Goal: Task Accomplishment & Management: Manage account settings

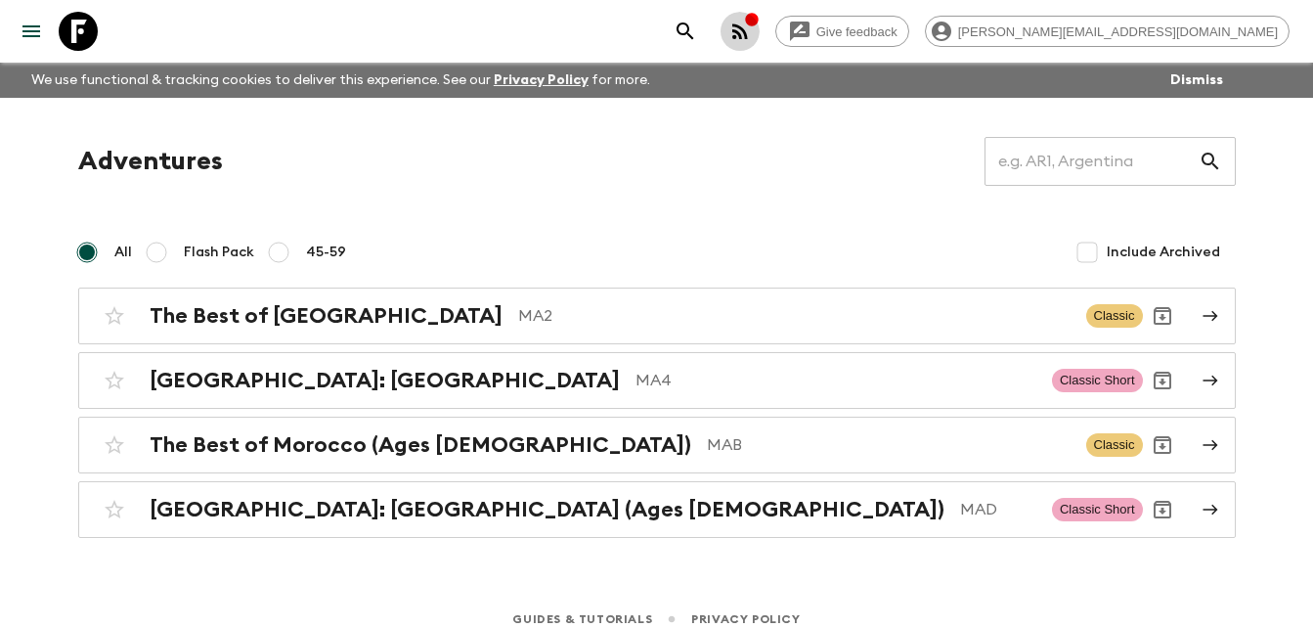
click at [752, 24] on icon "button" at bounding box center [739, 31] width 23 height 23
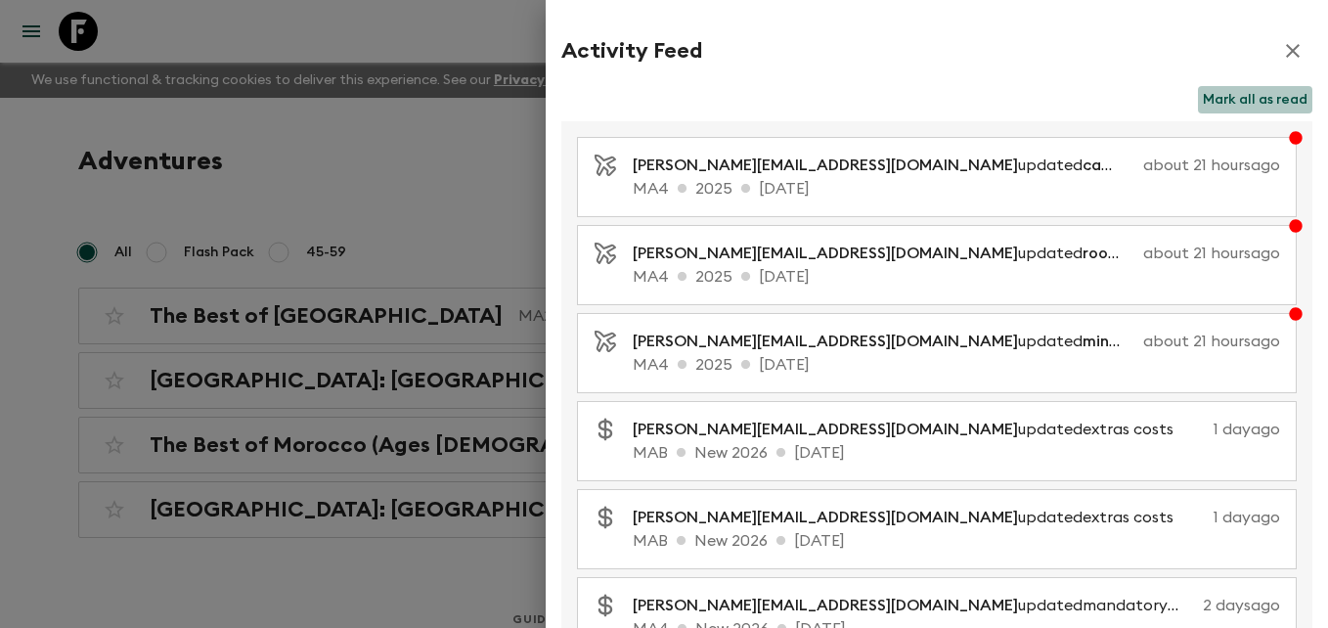
click at [1248, 94] on button "Mark all as read" at bounding box center [1255, 99] width 114 height 27
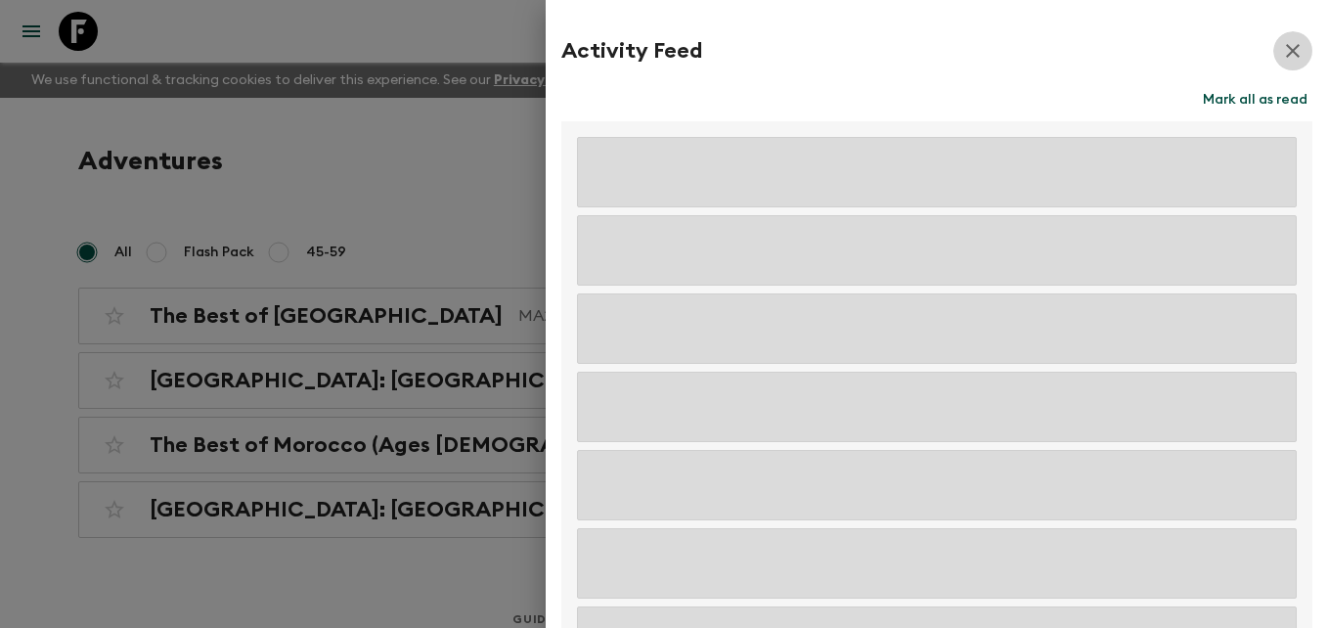
click at [1286, 50] on icon "button" at bounding box center [1293, 51] width 14 height 14
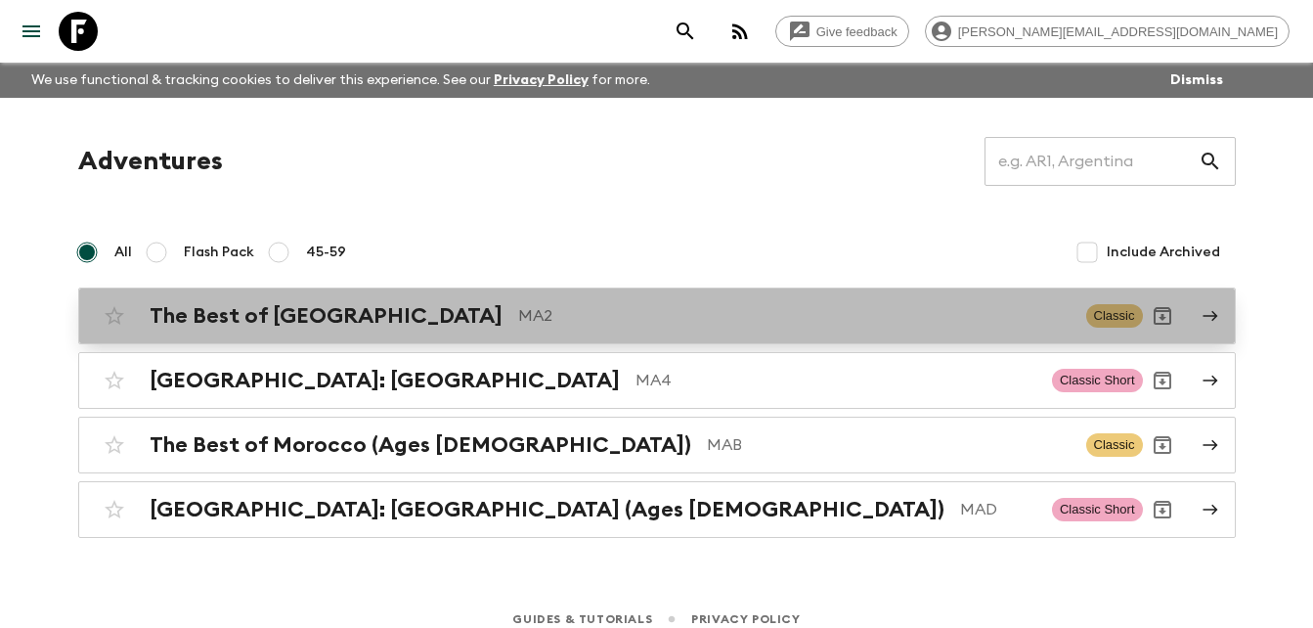
click at [351, 314] on h2 "The Best of [GEOGRAPHIC_DATA]" at bounding box center [326, 315] width 353 height 25
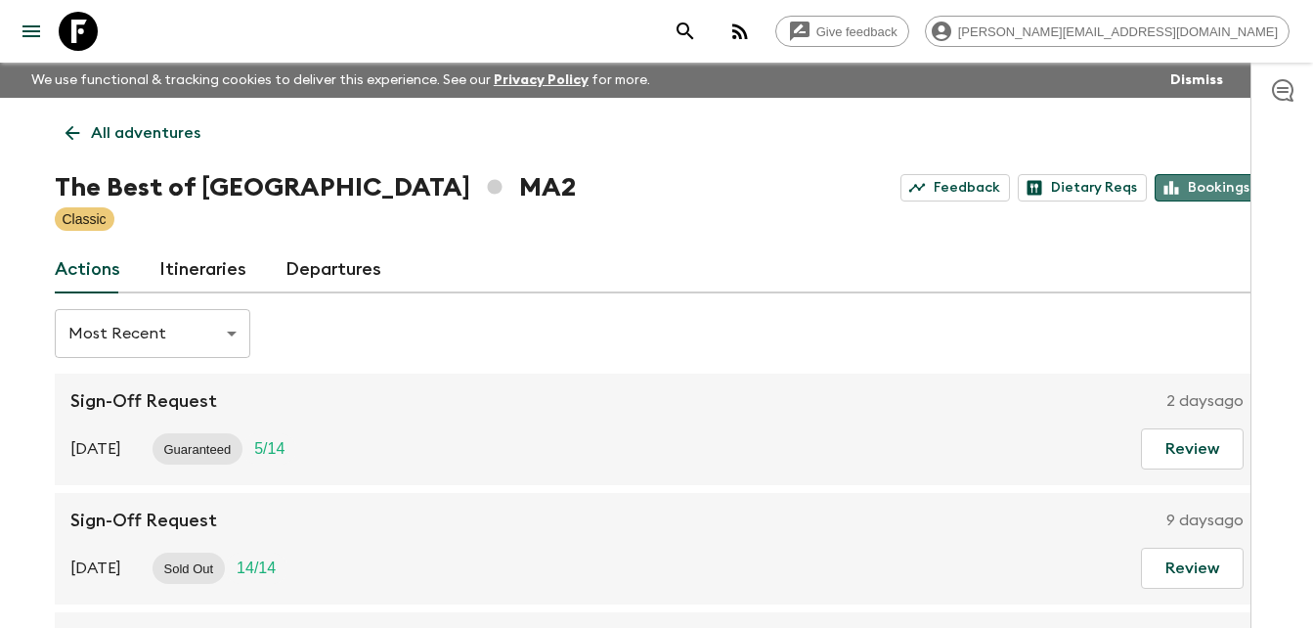
click at [1210, 185] on link "Bookings" at bounding box center [1207, 187] width 105 height 27
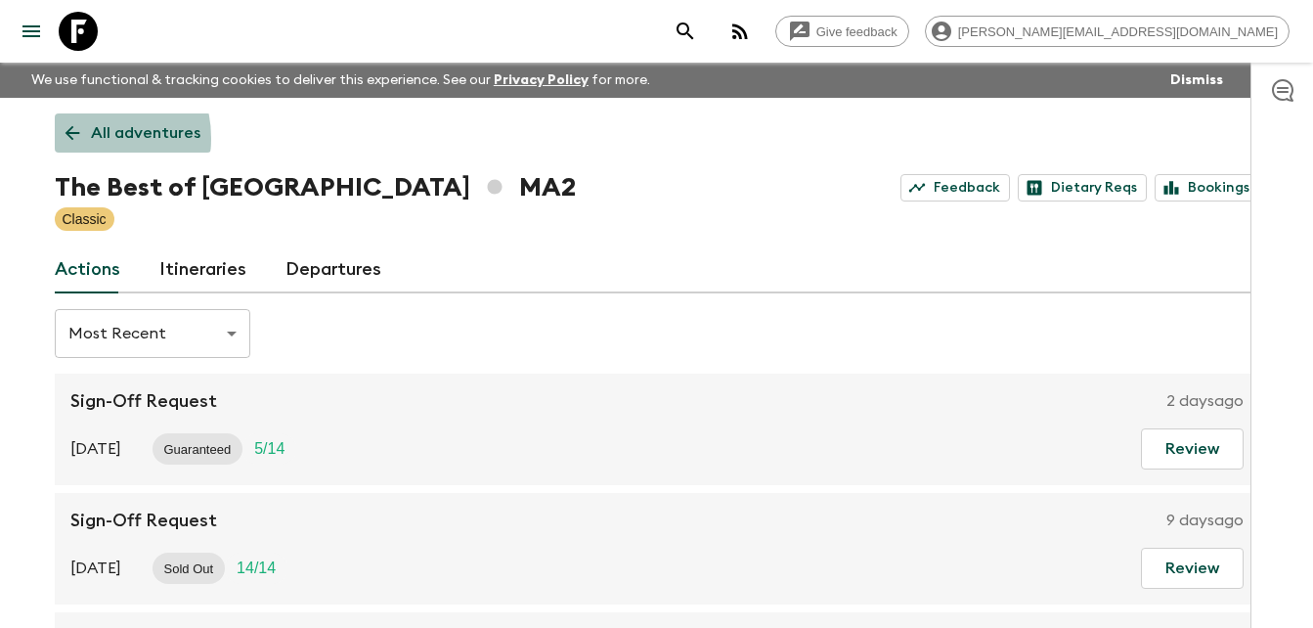
click at [77, 138] on icon at bounding box center [73, 133] width 22 height 22
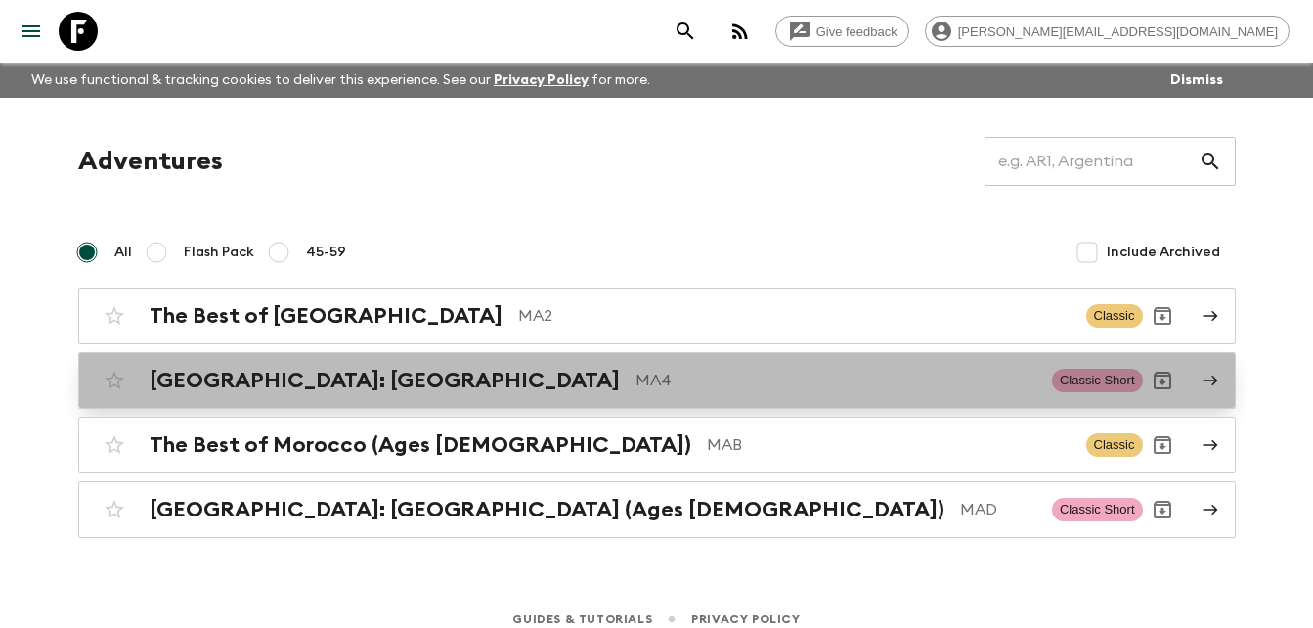
click at [317, 386] on h2 "[GEOGRAPHIC_DATA]: [GEOGRAPHIC_DATA]" at bounding box center [385, 380] width 470 height 25
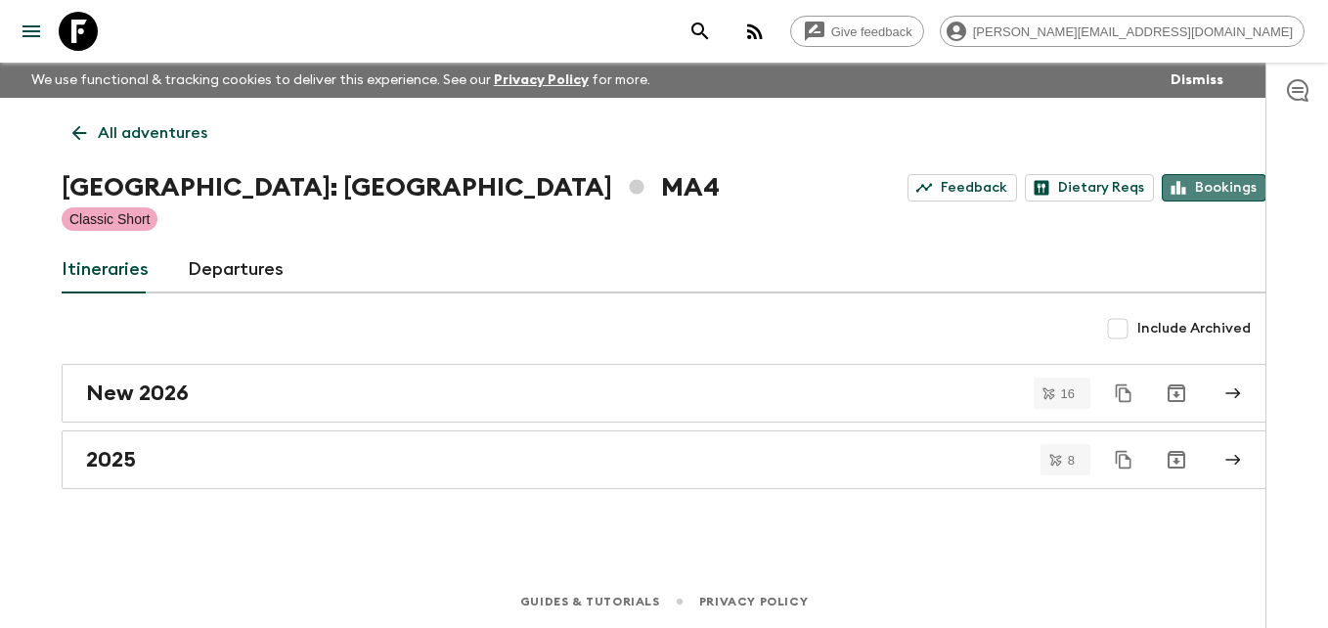
click at [1221, 185] on link "Bookings" at bounding box center [1214, 187] width 105 height 27
